Goal: Navigation & Orientation: Find specific page/section

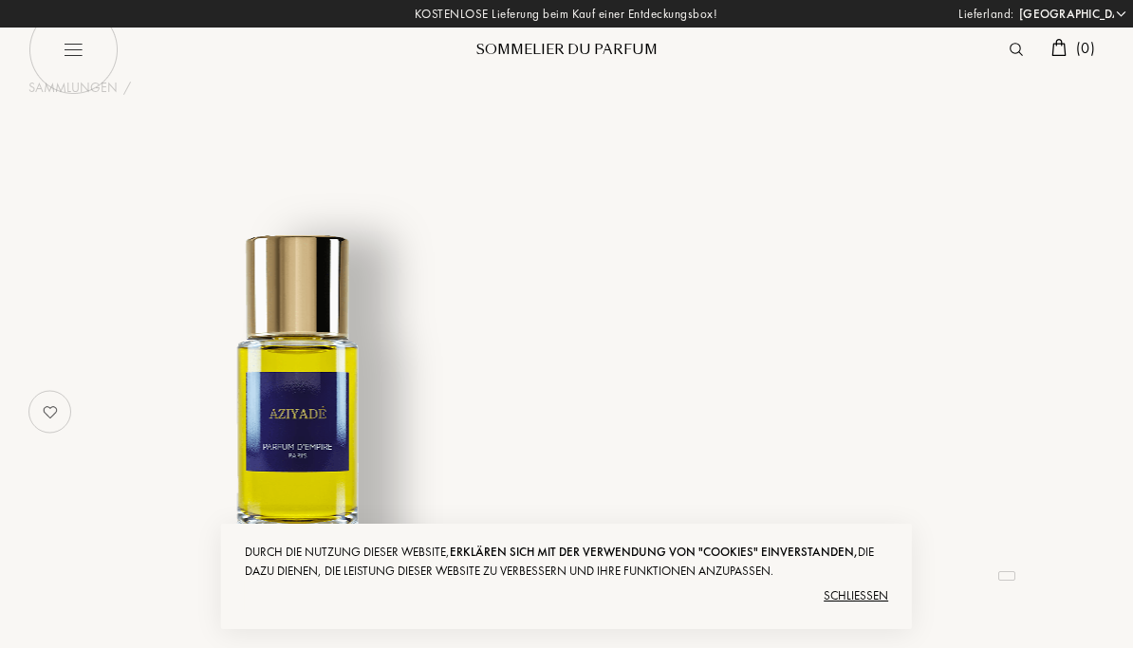
select select "DE"
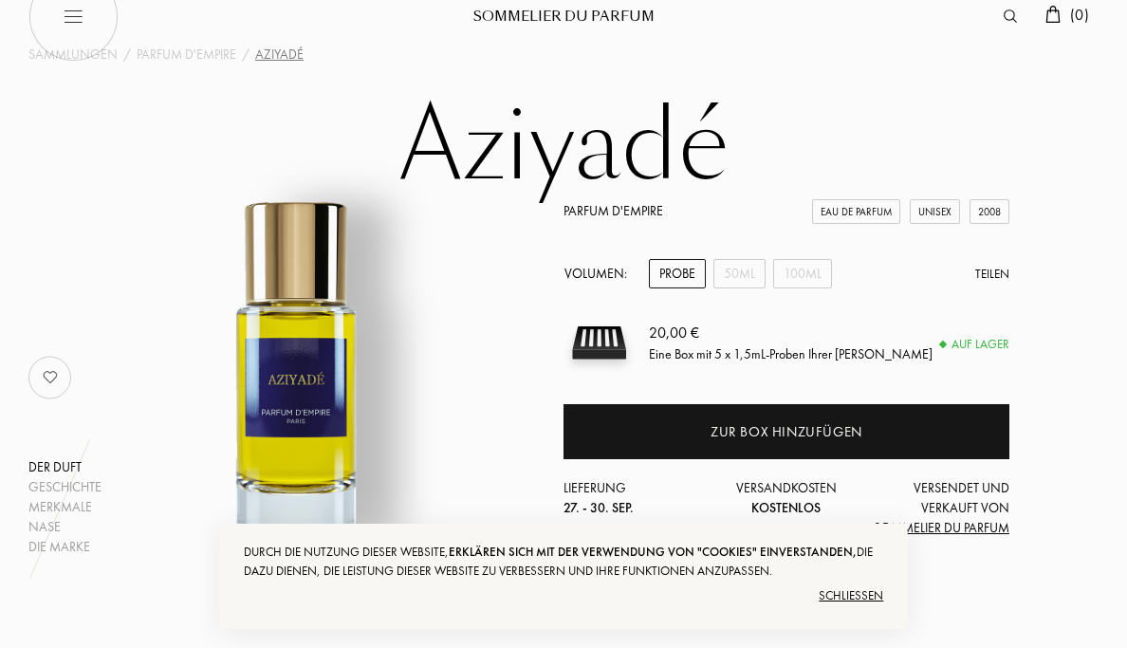
scroll to position [28, 0]
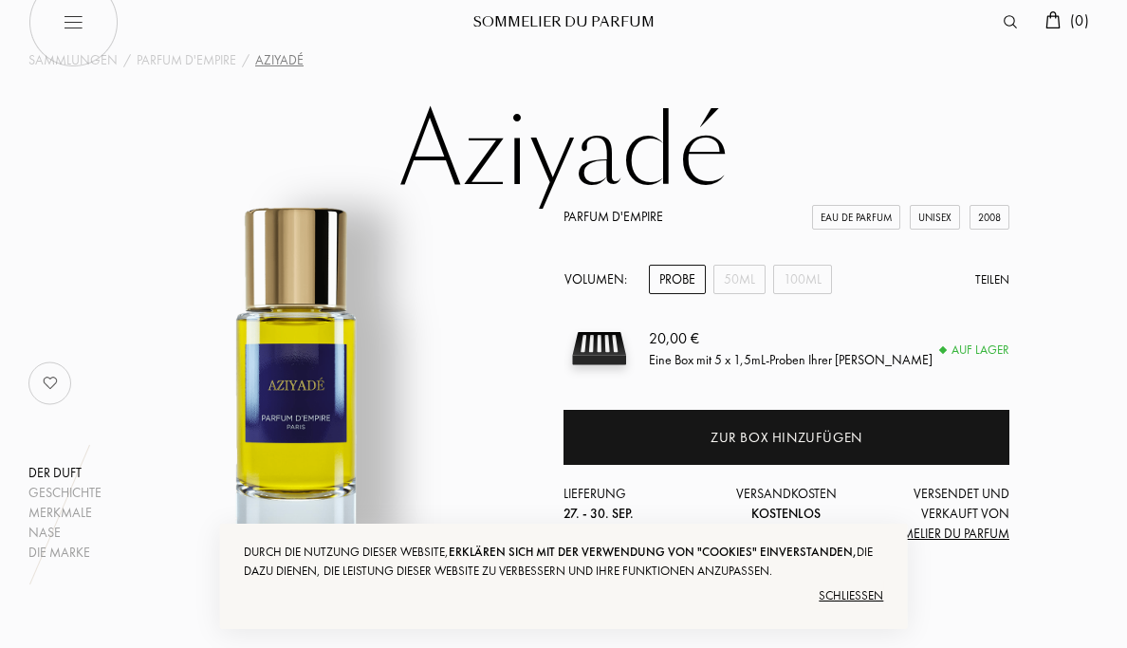
click at [859, 585] on div "Schließen" at bounding box center [564, 596] width 640 height 30
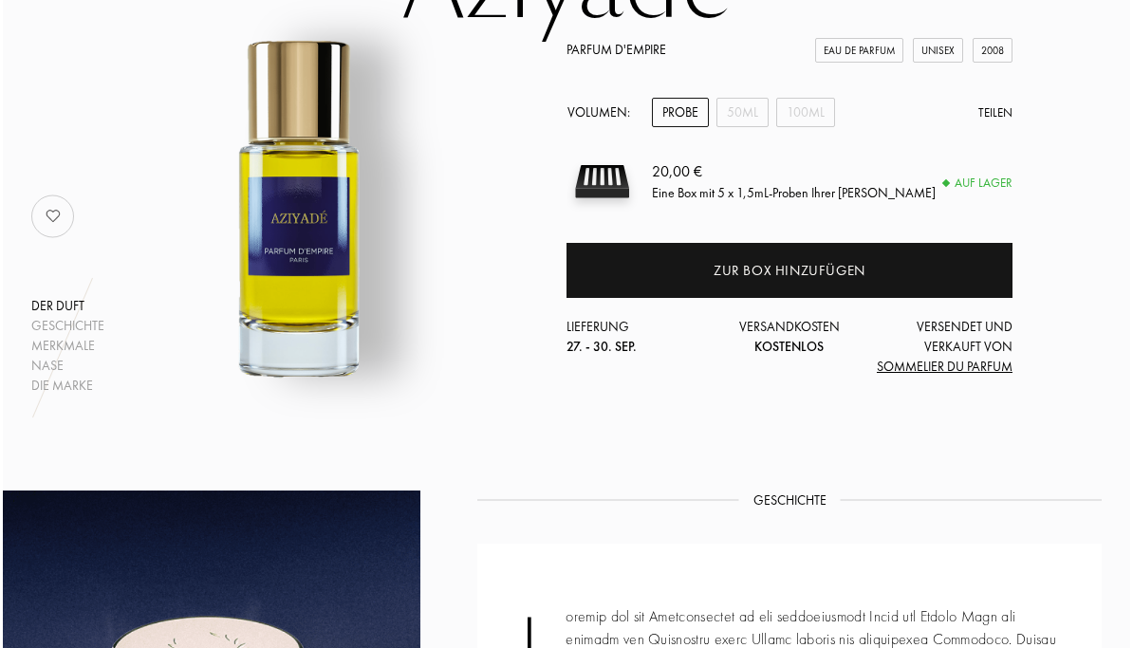
scroll to position [0, 0]
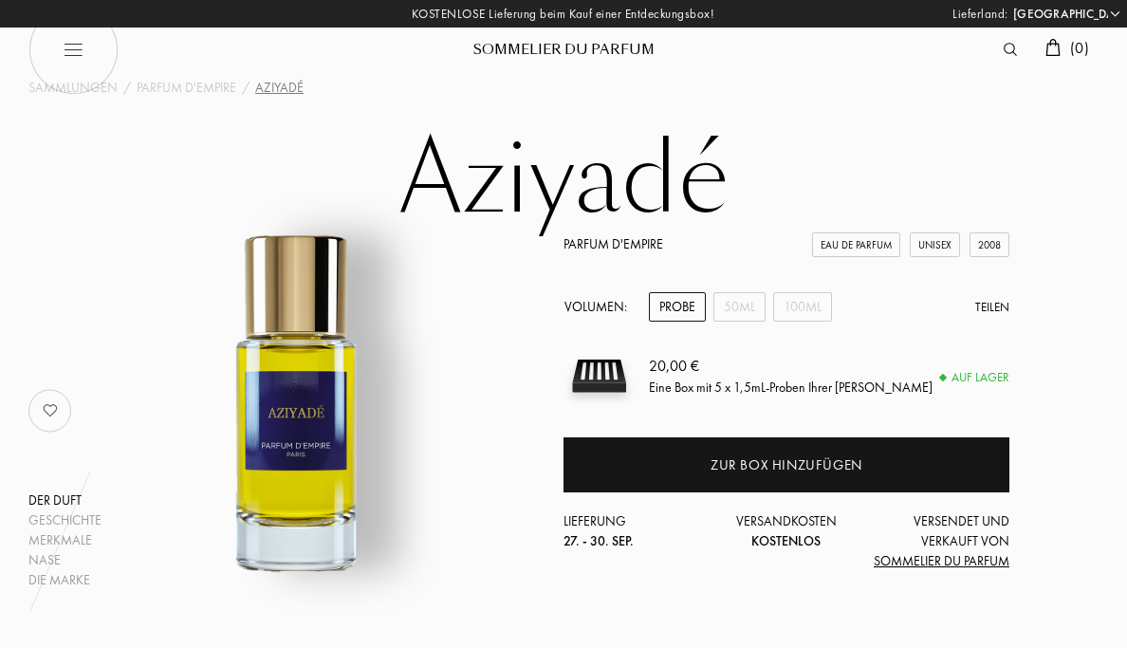
click at [103, 86] on img at bounding box center [73, 50] width 90 height 90
select select "DE"
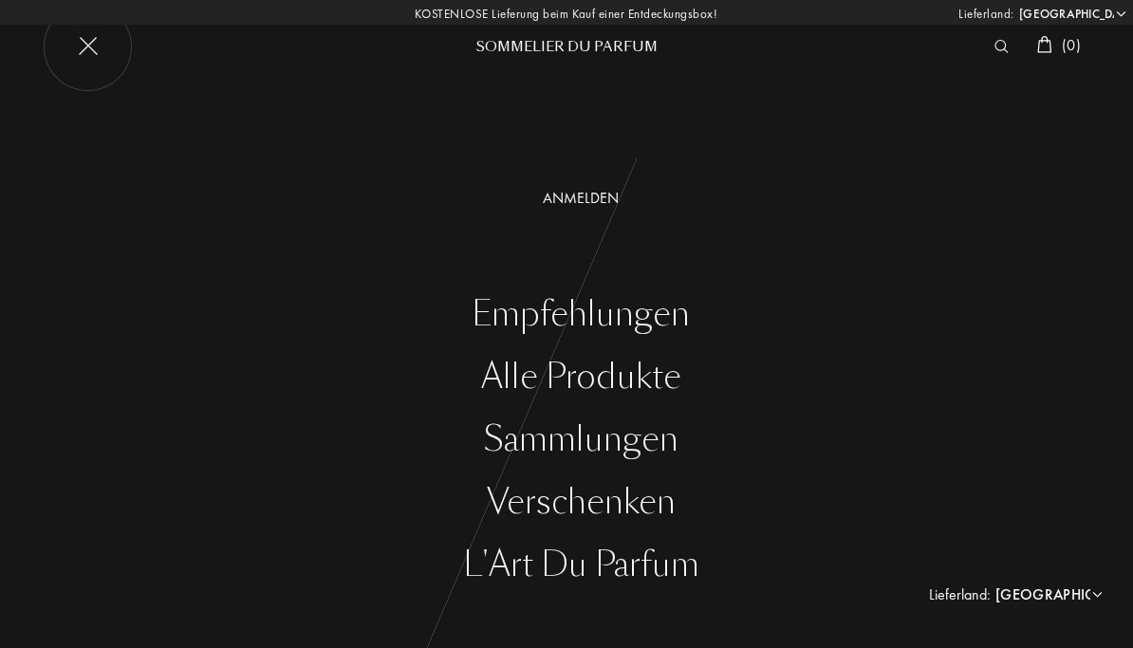
click at [601, 374] on div "Alle Produkte" at bounding box center [580, 377] width 1104 height 39
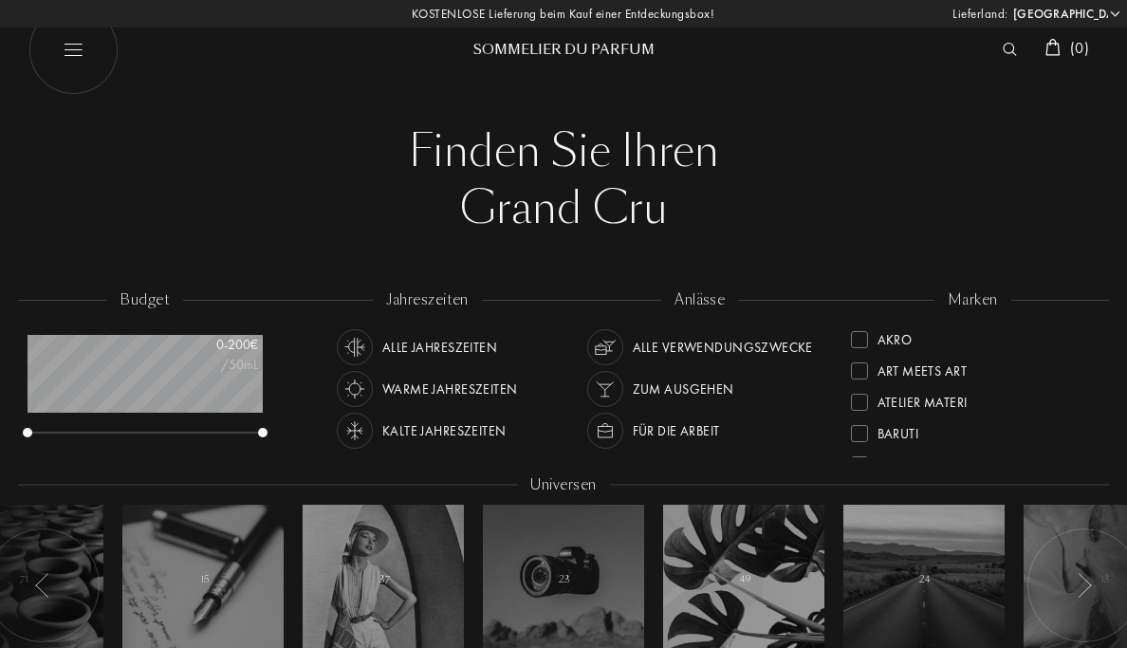
select select "DE"
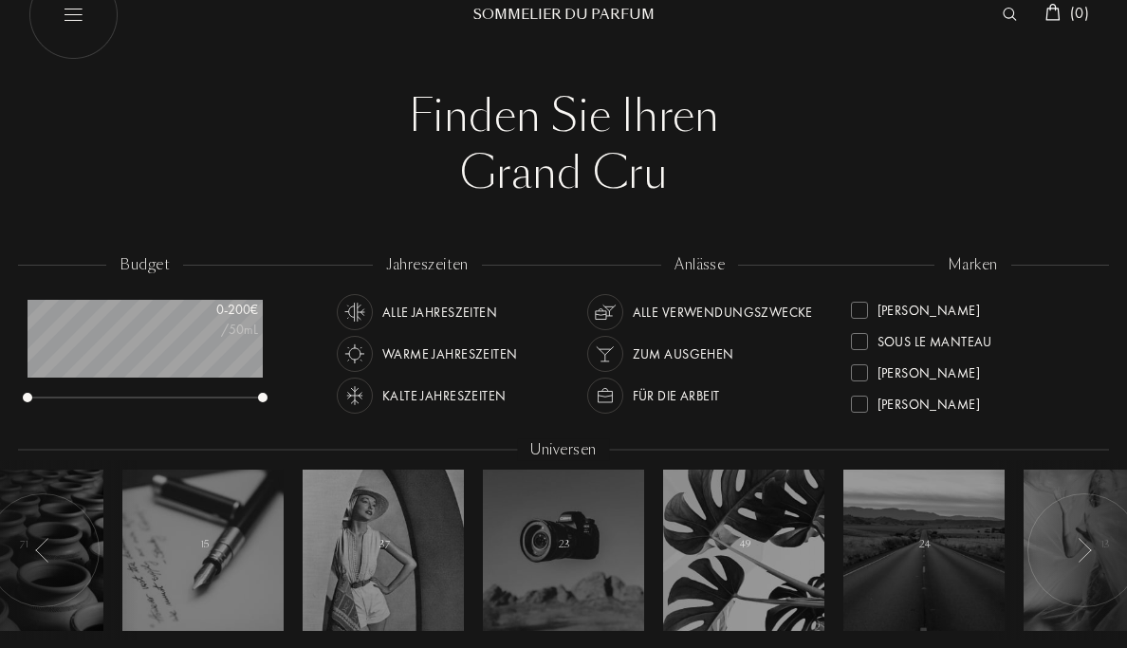
scroll to position [689, 0]
click at [925, 393] on div "[PERSON_NAME]" at bounding box center [929, 395] width 102 height 26
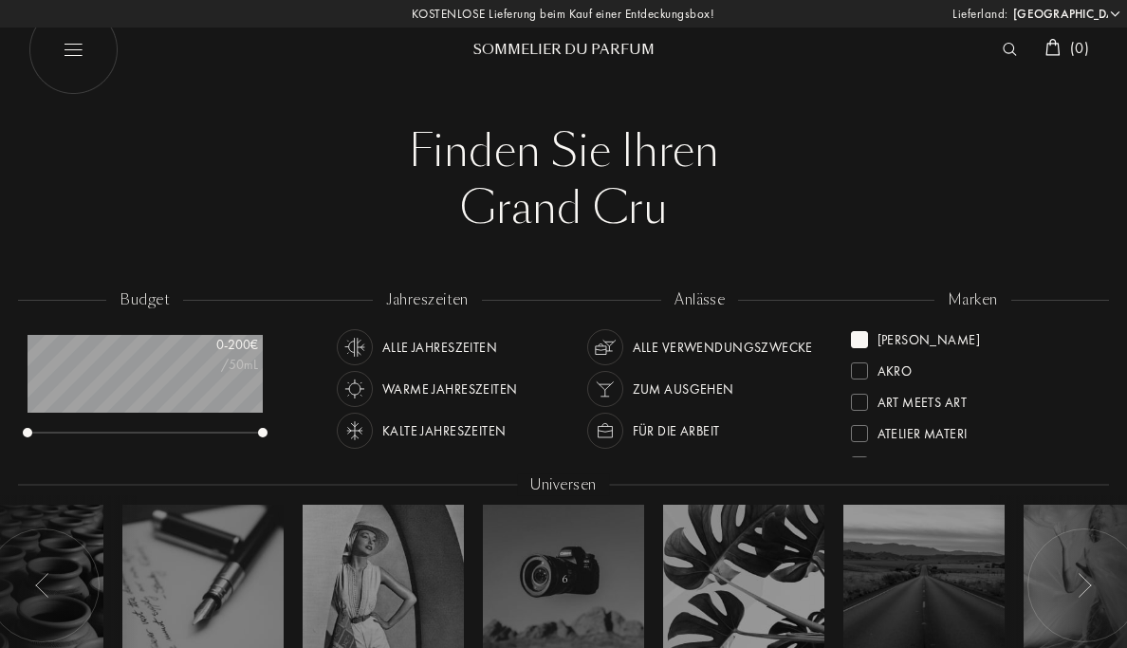
click at [92, 57] on img at bounding box center [73, 50] width 90 height 90
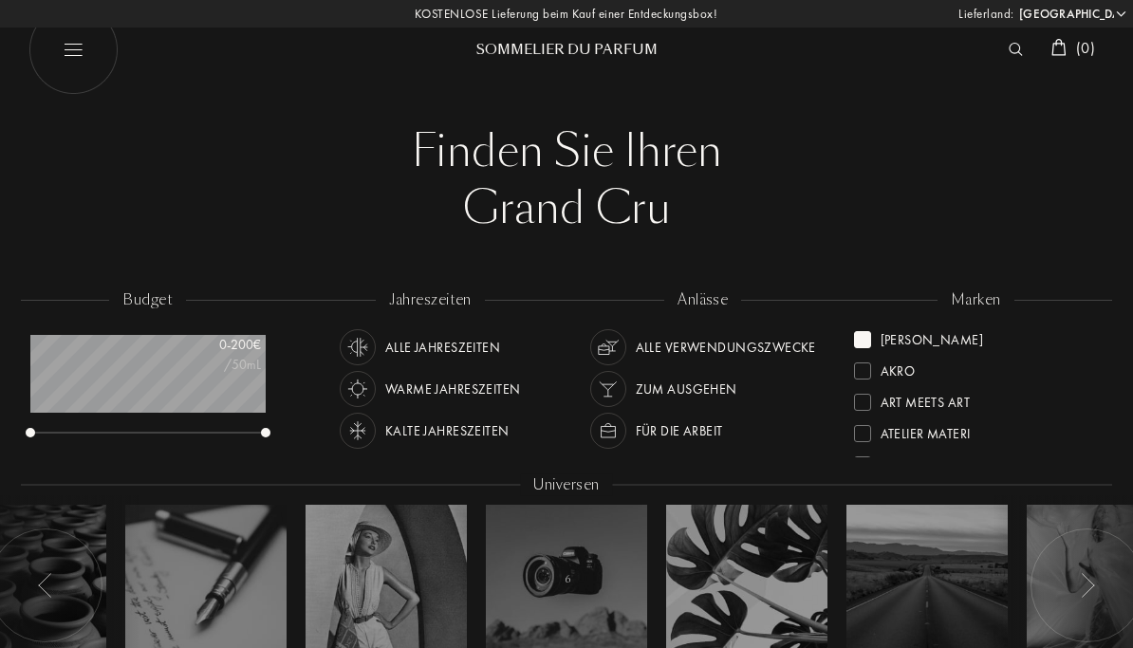
select select "DE"
